Goal: Information Seeking & Learning: Learn about a topic

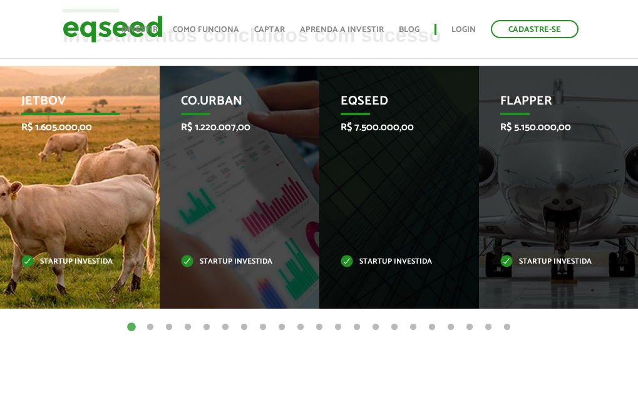
drag, startPoint x: 0, startPoint y: 0, endPoint x: 81, endPoint y: 173, distance: 190.9
click at [81, 173] on div "JetBov R$ 1.605.000,00 Startup investida" at bounding box center [70, 187] width 141 height 243
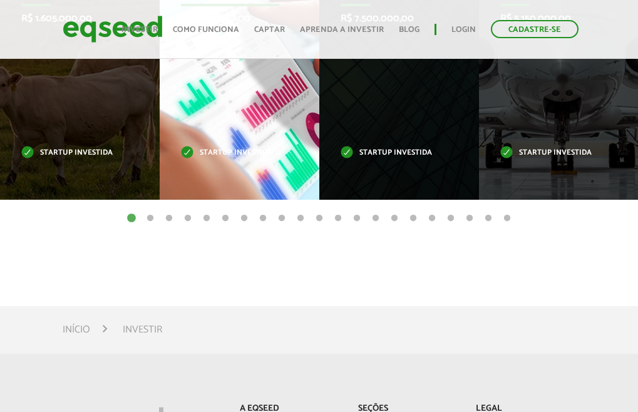
scroll to position [563, 0]
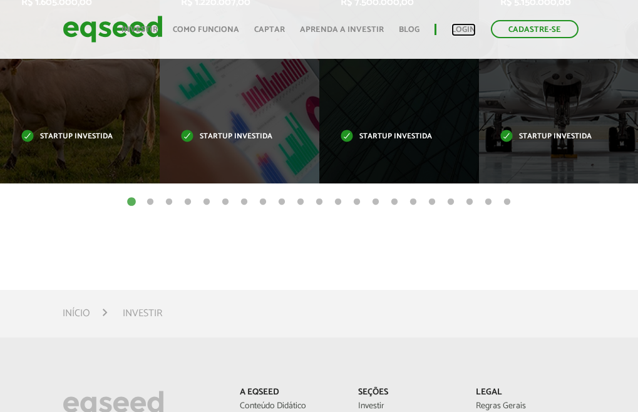
click at [464, 34] on link "Login" at bounding box center [463, 30] width 24 height 8
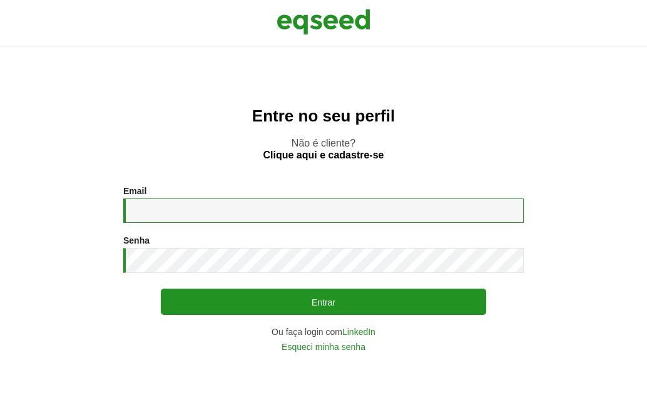
click at [349, 208] on input "Email *" at bounding box center [323, 210] width 400 height 24
type input "**********"
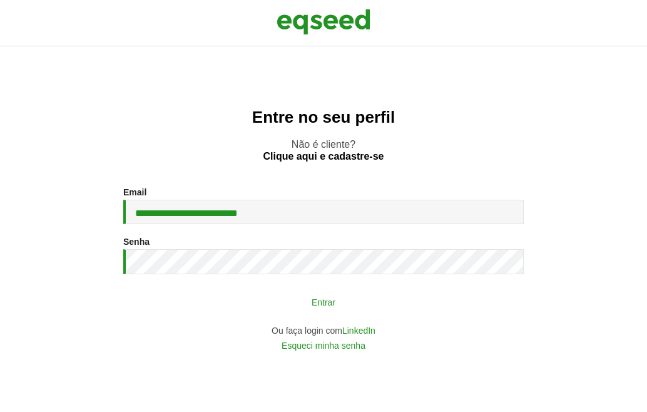
click at [265, 297] on button "Entrar" at bounding box center [323, 302] width 325 height 24
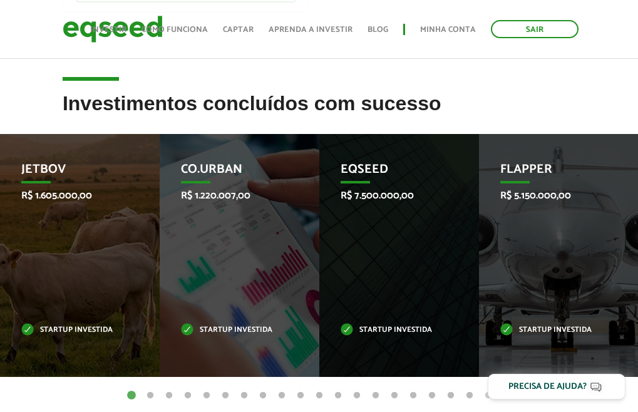
scroll to position [375, 0]
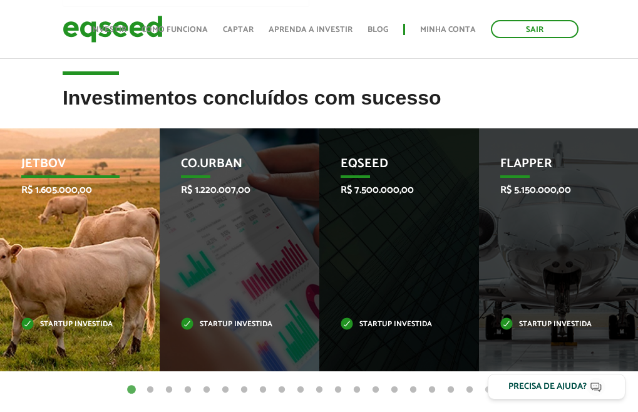
click at [116, 228] on div "JetBov R$ 1.605.000,00 Startup investida" at bounding box center [70, 249] width 141 height 243
click at [75, 205] on div "JetBov R$ 1.605.000,00 Startup investida" at bounding box center [70, 249] width 141 height 243
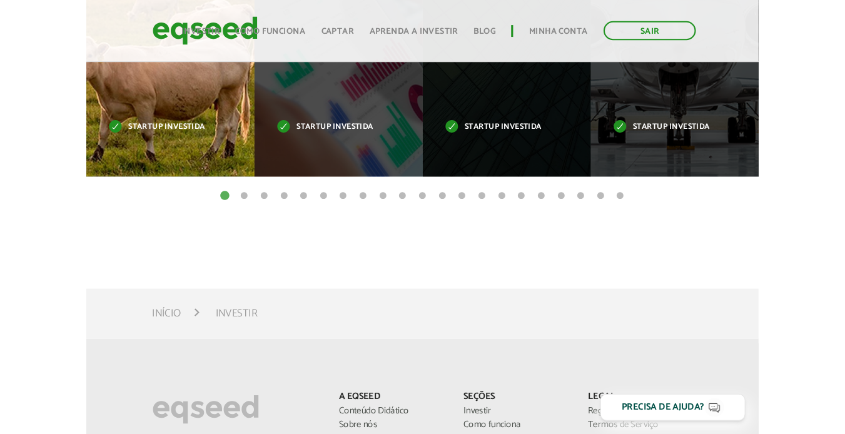
scroll to position [414, 0]
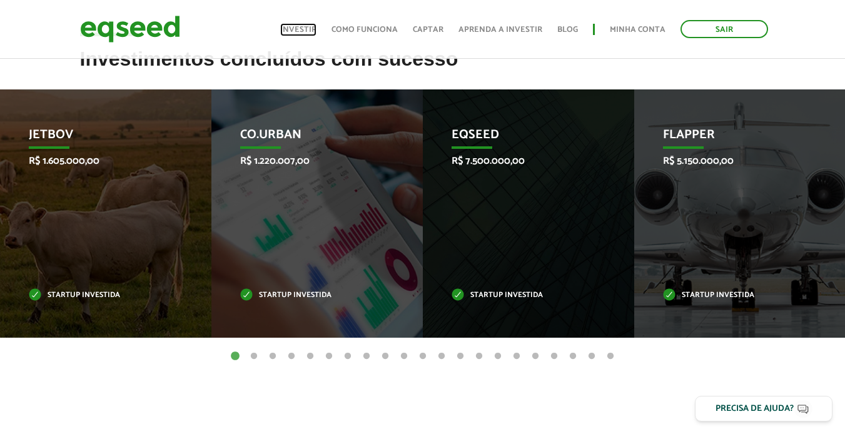
click at [313, 29] on link "Investir" at bounding box center [298, 30] width 36 height 8
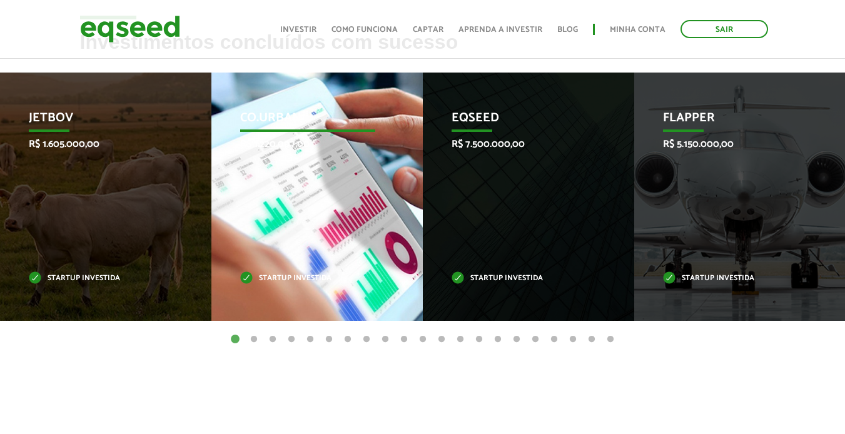
scroll to position [501, 0]
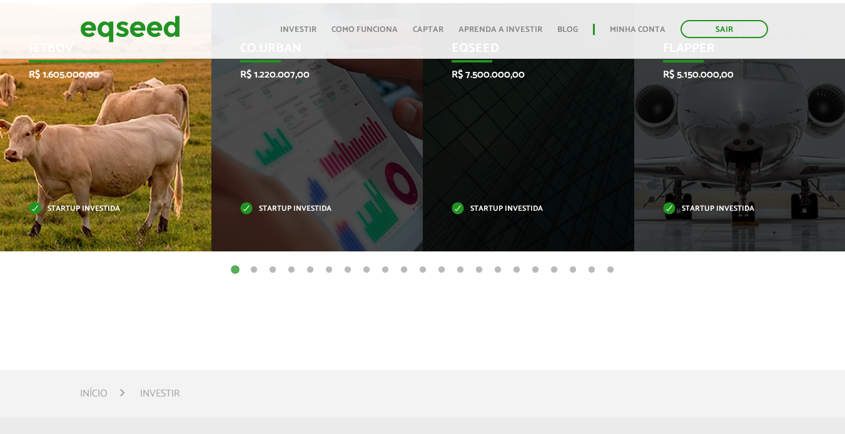
click at [153, 122] on div "JetBov R$ 1.605.000,00 Startup investida" at bounding box center [96, 127] width 193 height 248
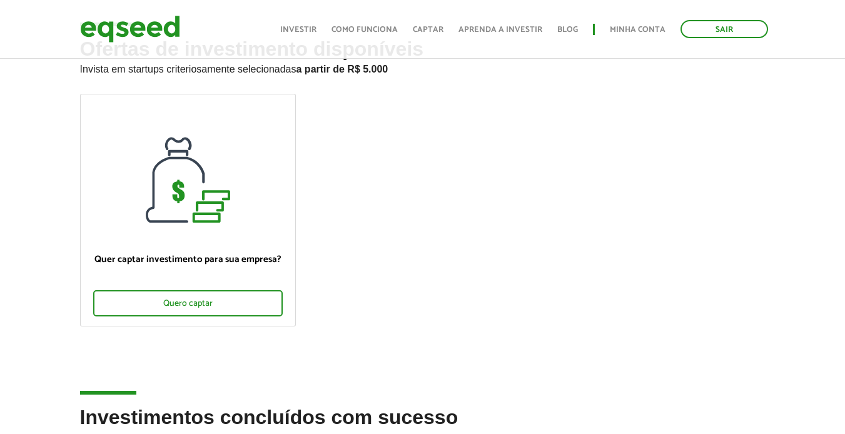
scroll to position [0, 0]
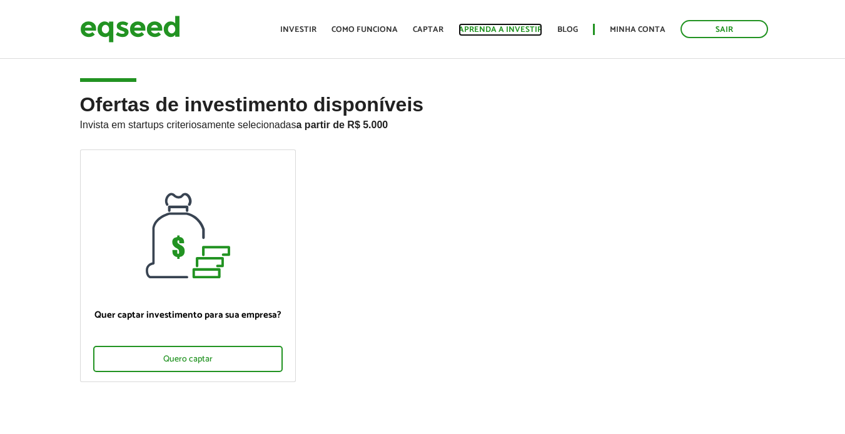
click at [532, 31] on link "Aprenda a investir" at bounding box center [501, 30] width 84 height 8
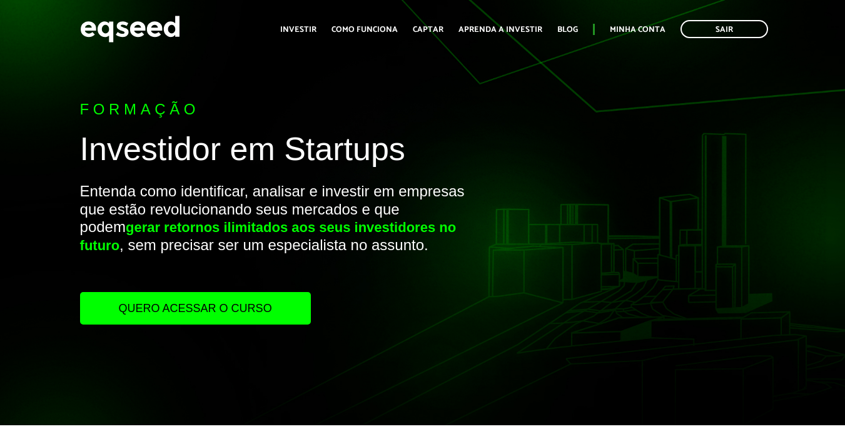
click at [231, 303] on link "Quero acessar o curso" at bounding box center [195, 308] width 231 height 33
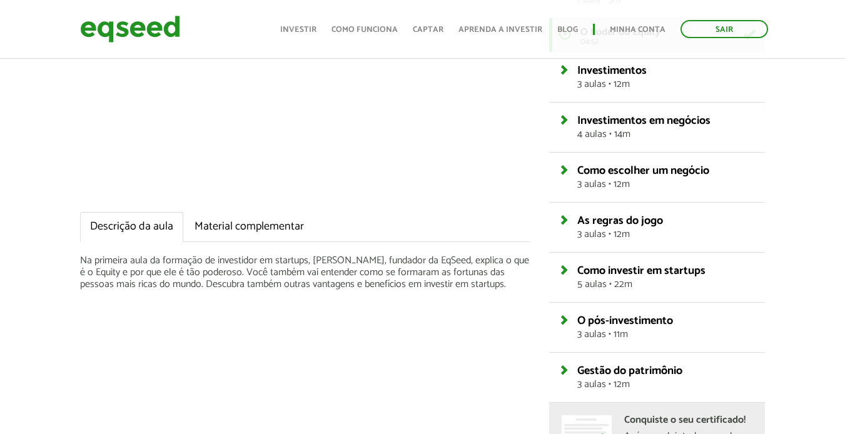
scroll to position [250, 0]
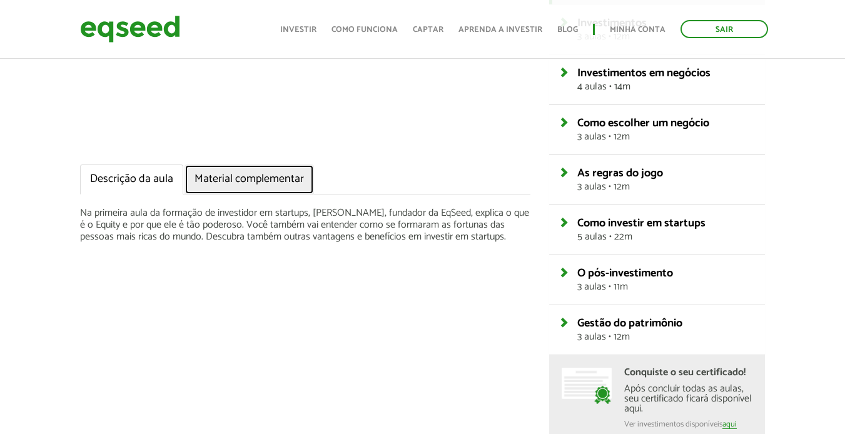
click at [275, 179] on link "Material complementar" at bounding box center [250, 180] width 130 height 30
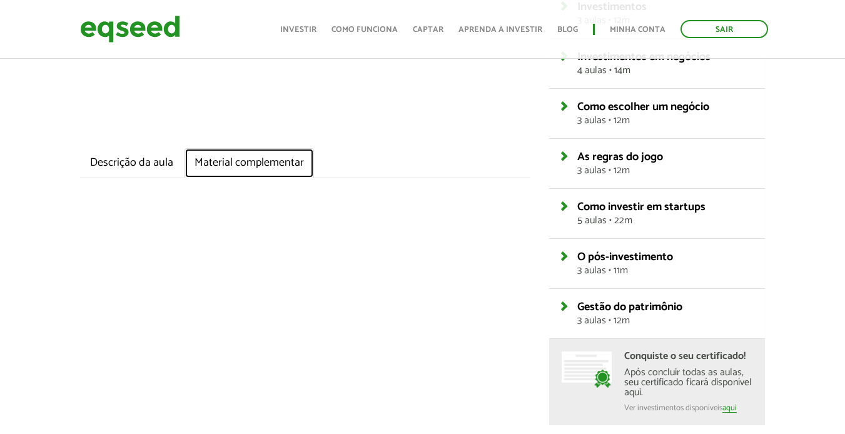
scroll to position [438, 0]
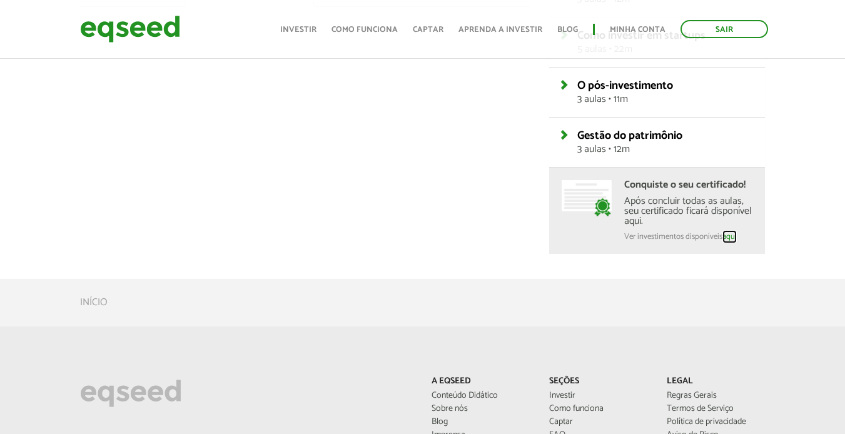
click at [731, 239] on link "aqui" at bounding box center [730, 237] width 14 height 9
